Goal: Check status: Check status

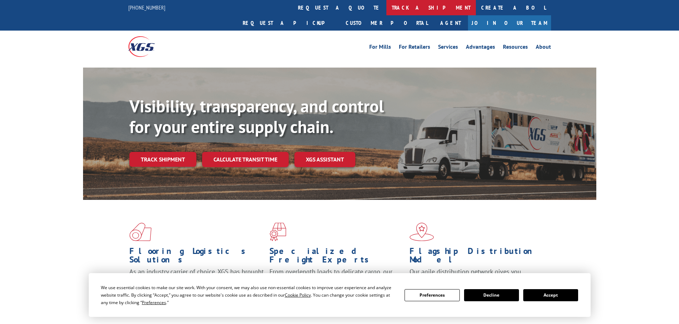
click at [386, 10] on link "track a shipment" at bounding box center [430, 7] width 89 height 15
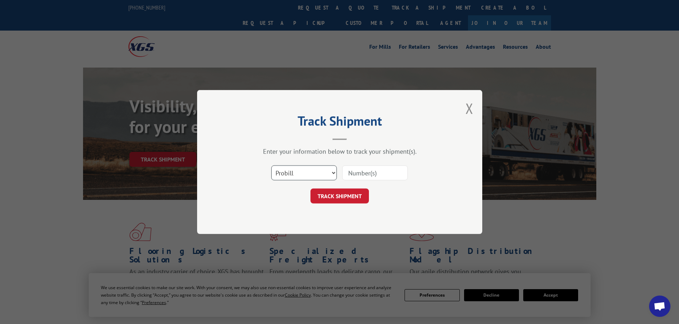
click at [302, 173] on select "Select category... Probill BOL PO" at bounding box center [304, 173] width 66 height 15
select select "bol"
click at [271, 166] on select "Select category... Probill BOL PO" at bounding box center [304, 173] width 66 height 15
click at [363, 176] on input at bounding box center [375, 173] width 66 height 15
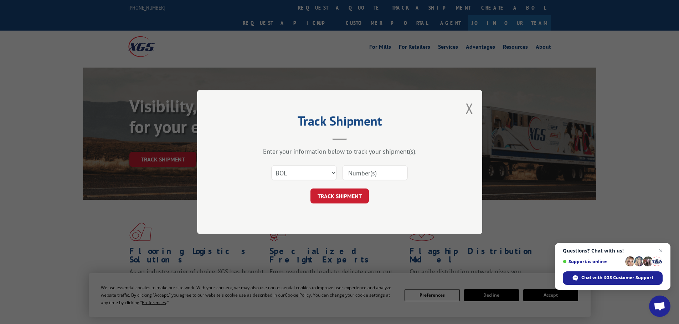
paste input "5451879"
type input "5451879"
click at [342, 201] on button "TRACK SHIPMENT" at bounding box center [339, 196] width 58 height 15
